Goal: Complete application form

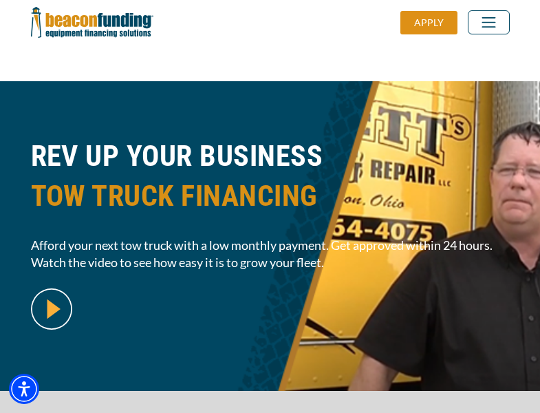
scroll to position [336, 0]
